Goal: Check status: Check status

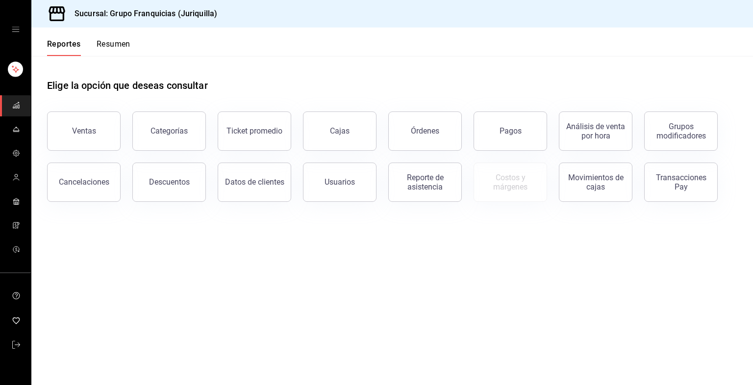
click at [100, 45] on button "Resumen" at bounding box center [114, 47] width 34 height 17
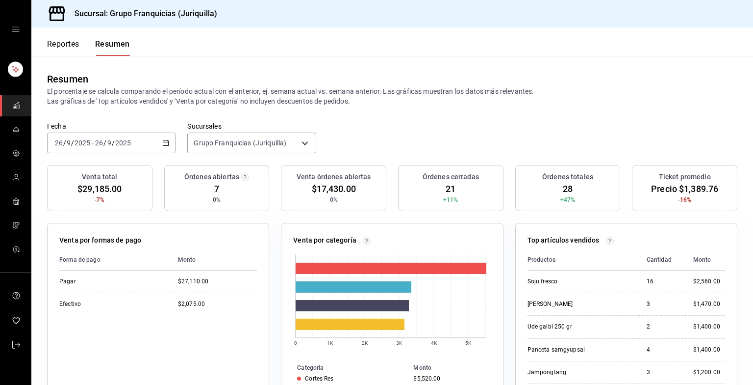
click at [149, 137] on div "[DATE] [DATE] - [DATE] [DATE]" at bounding box center [111, 142] width 129 height 21
click at [74, 176] on span "Hoy" at bounding box center [93, 172] width 76 height 10
click at [157, 141] on div "[DATE] [DATE] - [DATE] [DATE]" at bounding box center [111, 142] width 129 height 21
click at [79, 171] on span "Hoy" at bounding box center [93, 172] width 76 height 10
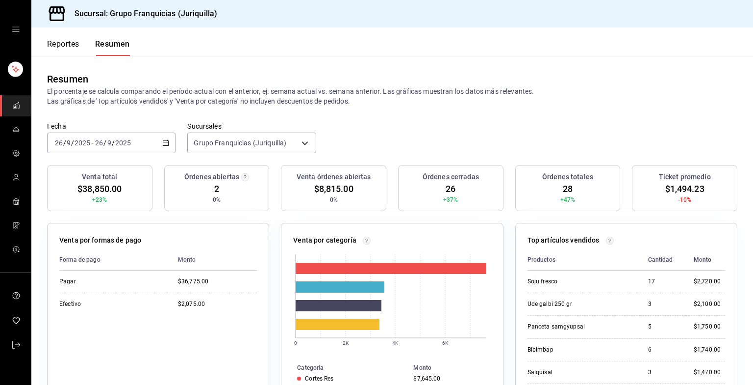
click at [139, 135] on div "[DATE] [DATE] - [DATE] [DATE]" at bounding box center [111, 142] width 129 height 21
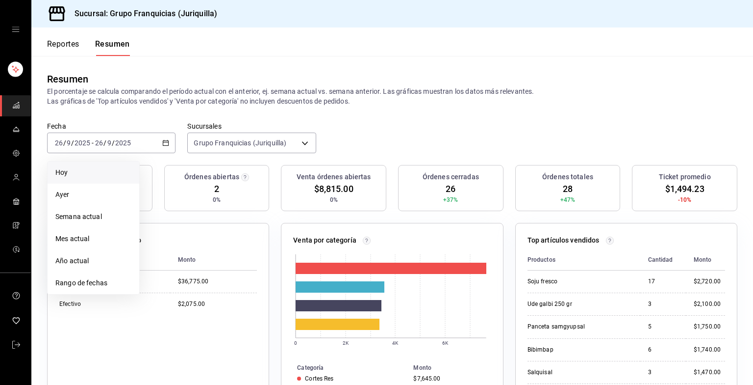
click at [104, 171] on span "Hoy" at bounding box center [93, 172] width 76 height 10
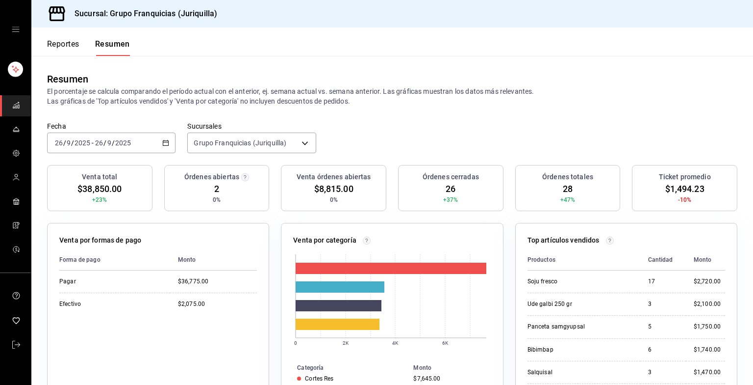
click at [155, 145] on div "[DATE] [DATE] - [DATE] [DATE]" at bounding box center [111, 142] width 129 height 21
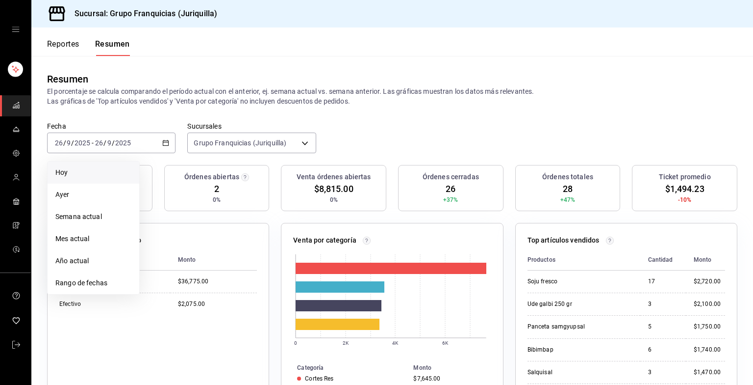
click at [83, 170] on span "Hoy" at bounding box center [93, 172] width 76 height 10
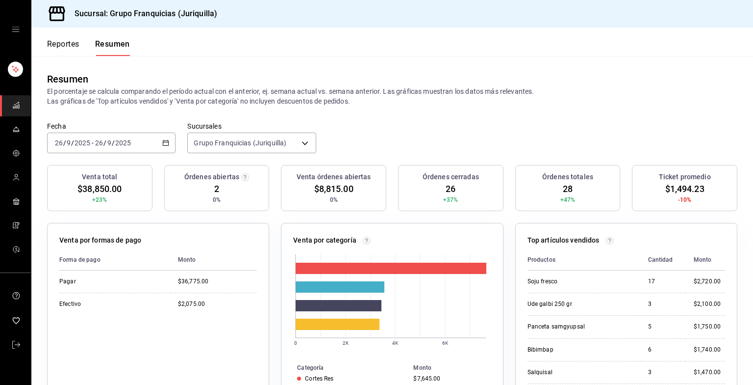
click at [155, 135] on div "[DATE] [DATE] - [DATE] [DATE]" at bounding box center [111, 142] width 129 height 21
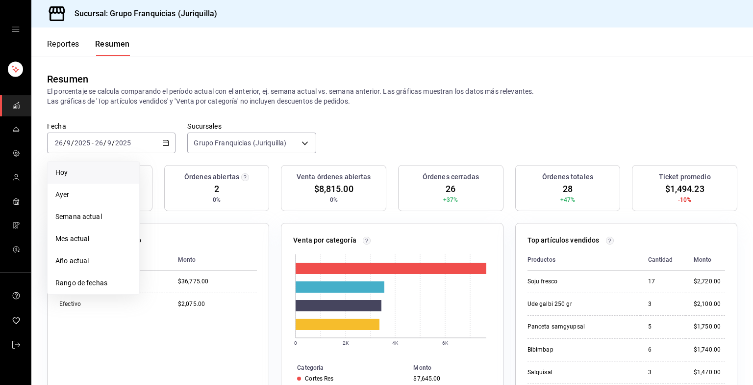
click at [99, 161] on li "Hoy" at bounding box center [94, 172] width 92 height 22
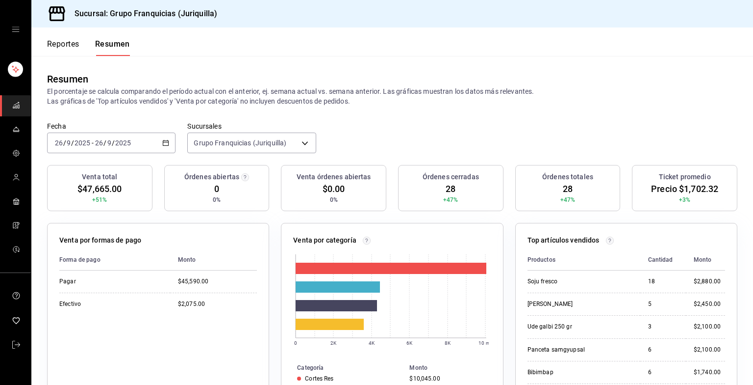
click at [148, 148] on div "[DATE] [DATE] - [DATE] [DATE]" at bounding box center [111, 142] width 129 height 21
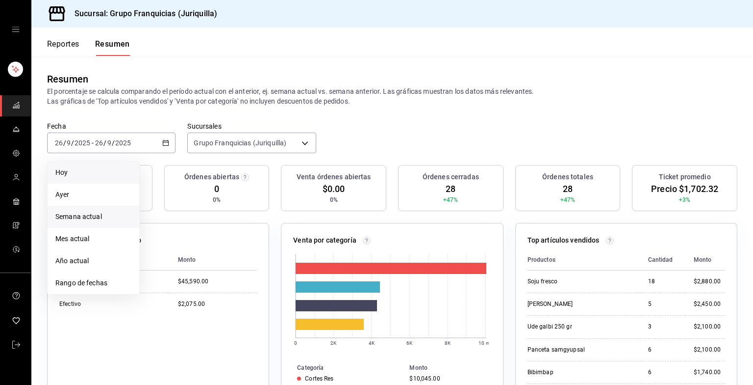
click at [88, 224] on li "Semana actual" at bounding box center [94, 217] width 92 height 22
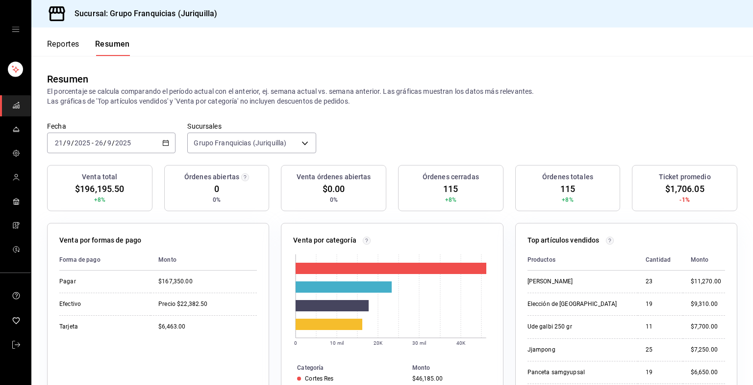
click at [140, 138] on div "[DATE] [DATE] - [DATE] [DATE]" at bounding box center [111, 142] width 129 height 21
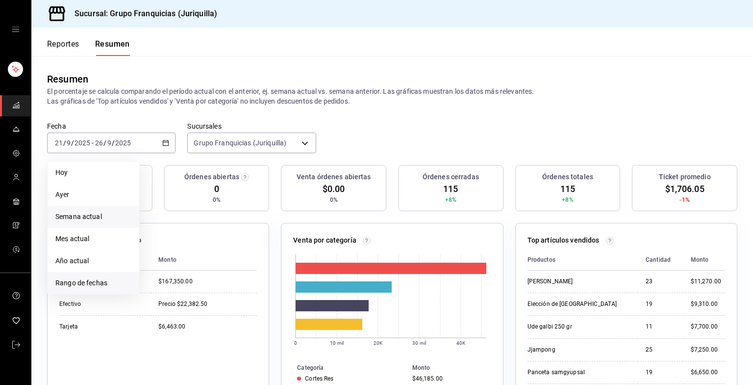
click at [92, 276] on li "Rango de fechas" at bounding box center [94, 283] width 92 height 22
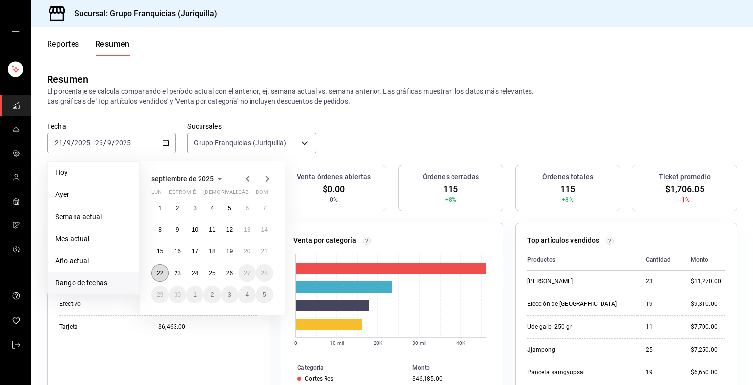
click at [157, 272] on abbr "22" at bounding box center [160, 272] width 6 height 7
click at [232, 276] on button "26" at bounding box center [229, 273] width 17 height 18
